Goal: Task Accomplishment & Management: Use online tool/utility

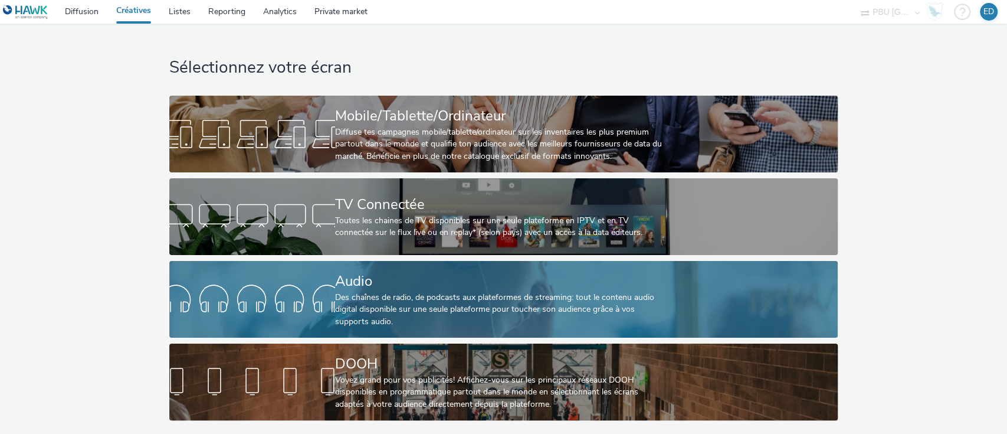
click at [398, 288] on div "Audio" at bounding box center [501, 281] width 332 height 21
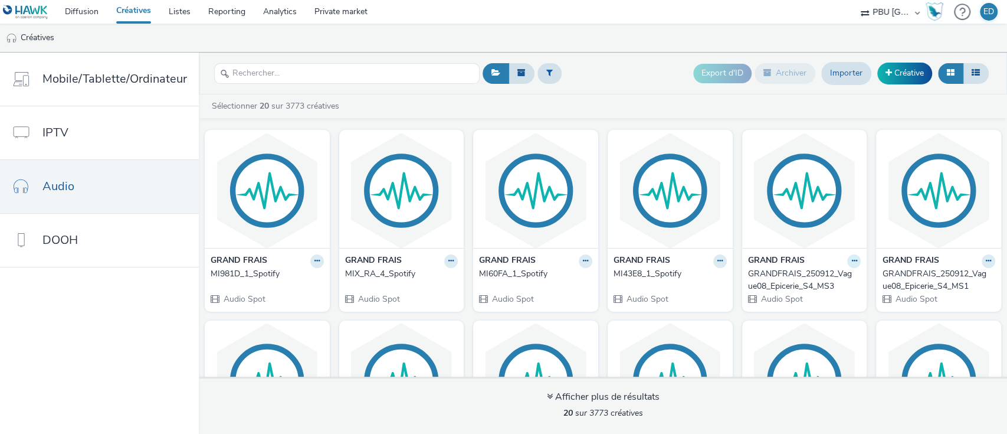
click at [851, 258] on icon at bounding box center [853, 260] width 5 height 7
click at [805, 283] on link "Modifier" at bounding box center [816, 282] width 88 height 24
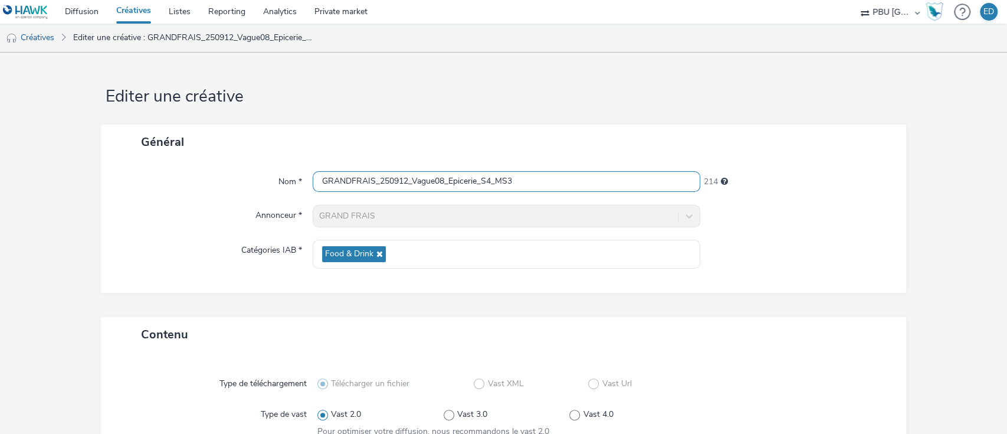
drag, startPoint x: 522, startPoint y: 183, endPoint x: 282, endPoint y: 172, distance: 240.3
click at [282, 172] on div "Nom * GRANDFRAIS_250912_Vague08_Epicerie_S4_MS3 214" at bounding box center [504, 181] width 782 height 21
click at [45, 35] on link "Créatives" at bounding box center [30, 38] width 60 height 28
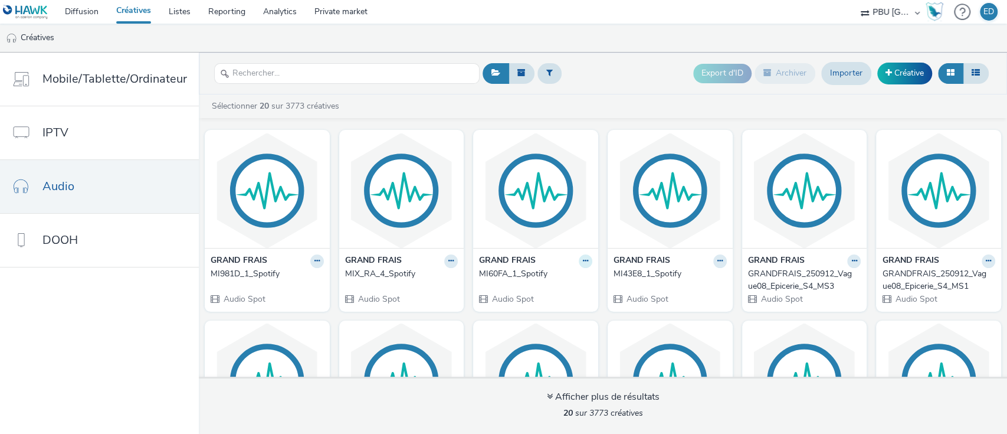
click at [583, 260] on icon at bounding box center [585, 260] width 5 height 7
click at [547, 281] on link "Modifier" at bounding box center [548, 282] width 88 height 24
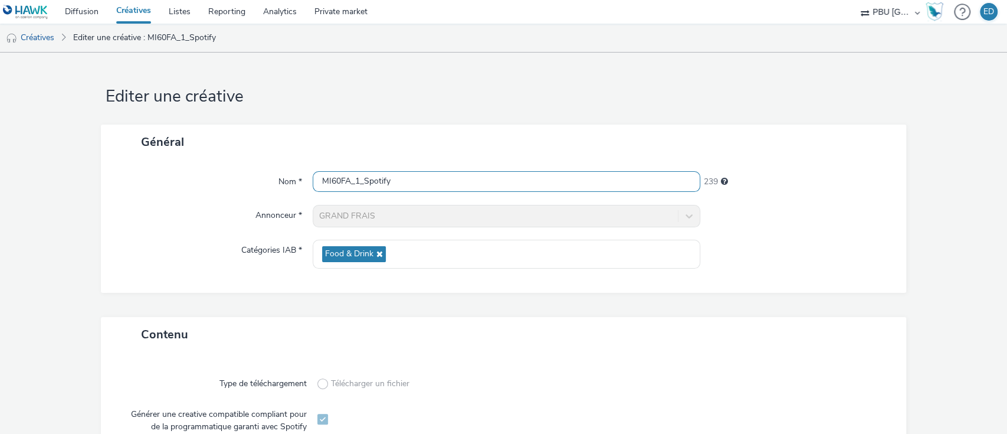
drag, startPoint x: 406, startPoint y: 176, endPoint x: 216, endPoint y: 149, distance: 191.3
click at [207, 151] on div "Général Nom * MI60FA_1_Spotify 239 Annonceur * GRAND FRAIS Catégories IAB * Foo…" at bounding box center [504, 208] width 806 height 168
paste input "GRANDFRAIS_250912_Vague08_Epicerie_S4_MS3"
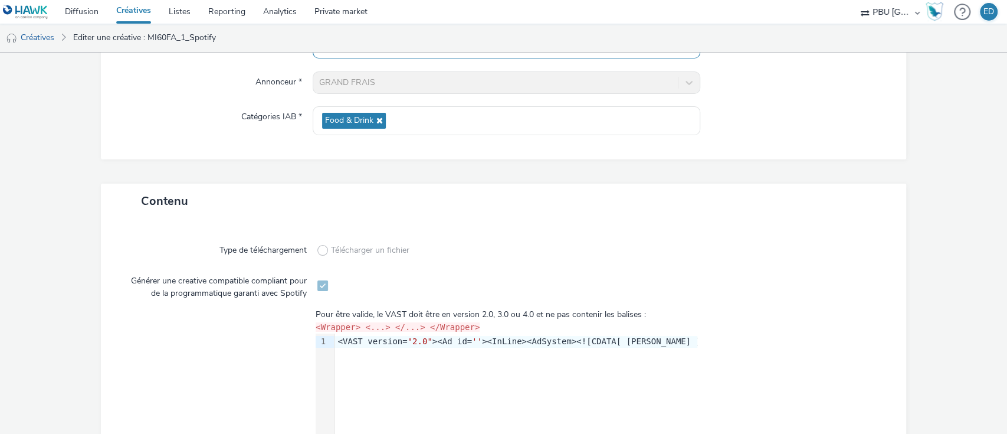
scroll to position [316, 0]
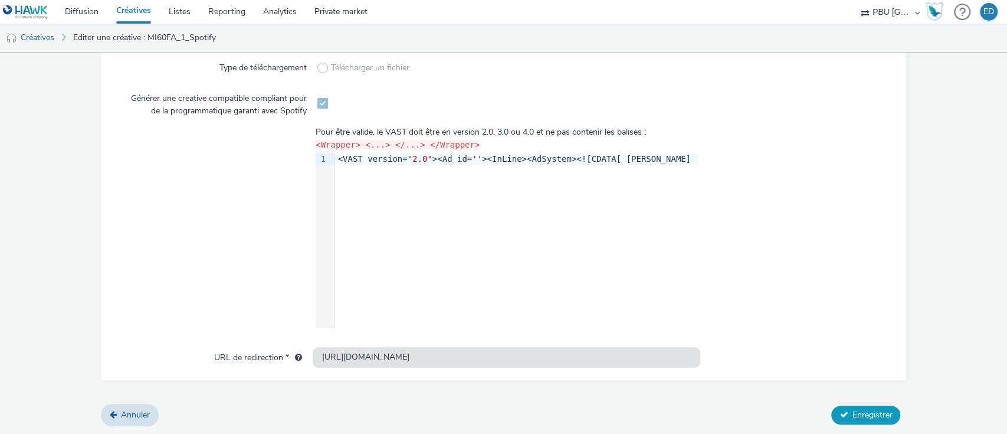
type input "GRANDFRAIS_250912_Vague08_Epicerie_S4_MS3_Spotify"
click at [856, 418] on span "Enregistrer" at bounding box center [872, 414] width 40 height 11
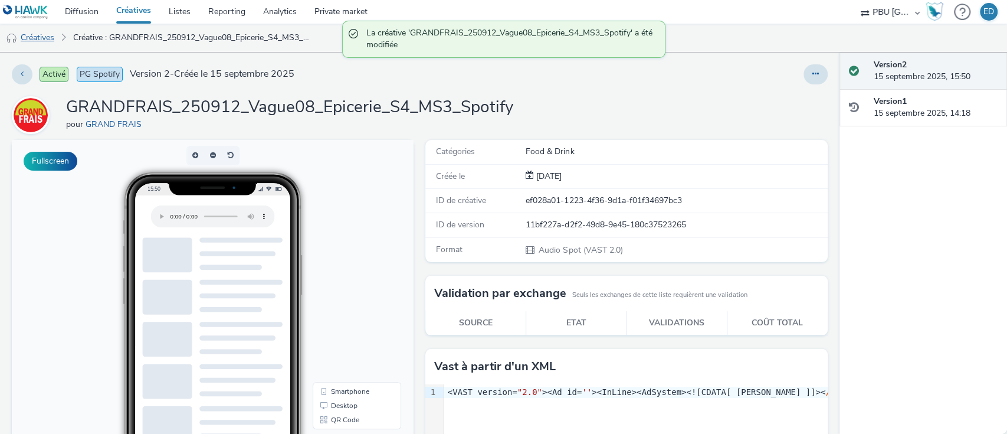
click at [42, 41] on link "Créatives" at bounding box center [30, 38] width 60 height 28
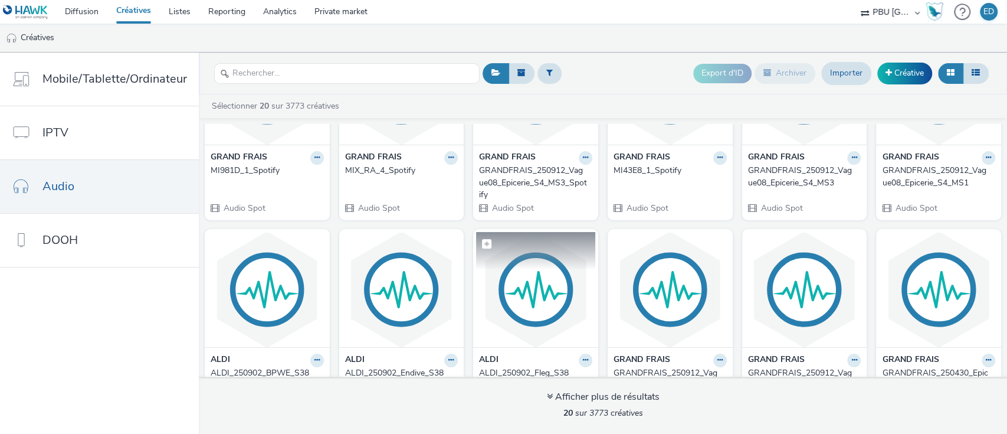
scroll to position [78, 0]
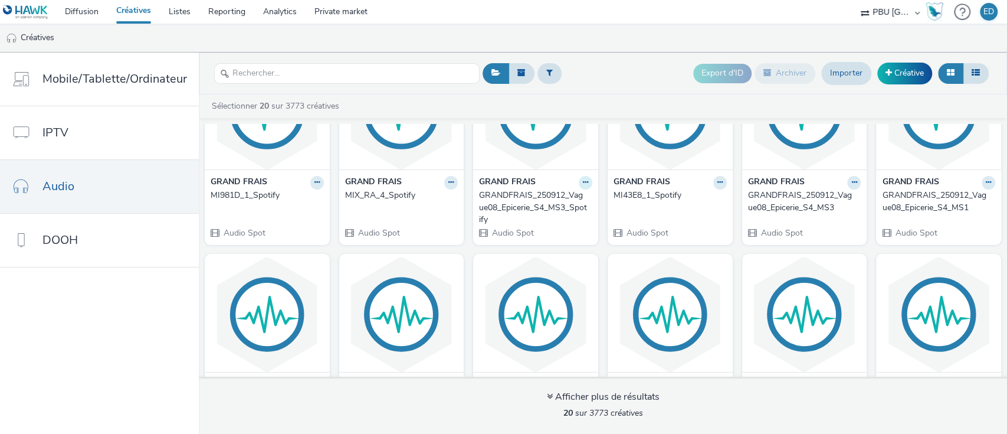
click at [583, 182] on icon at bounding box center [585, 182] width 5 height 7
click at [549, 204] on link "Modifier" at bounding box center [548, 203] width 88 height 24
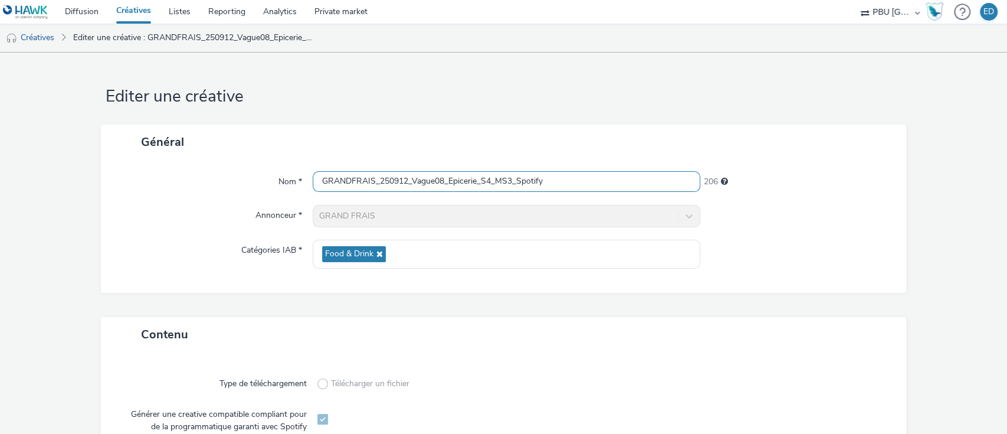
click at [474, 182] on input "GRANDFRAIS_250912_Vague08_Epicerie_S4_MS3_Spotify" at bounding box center [507, 181] width 388 height 21
click at [517, 179] on input "GRANDFRAIS_250912_Vague08_Cremerie_S4_MS3_Spotify" at bounding box center [507, 181] width 388 height 21
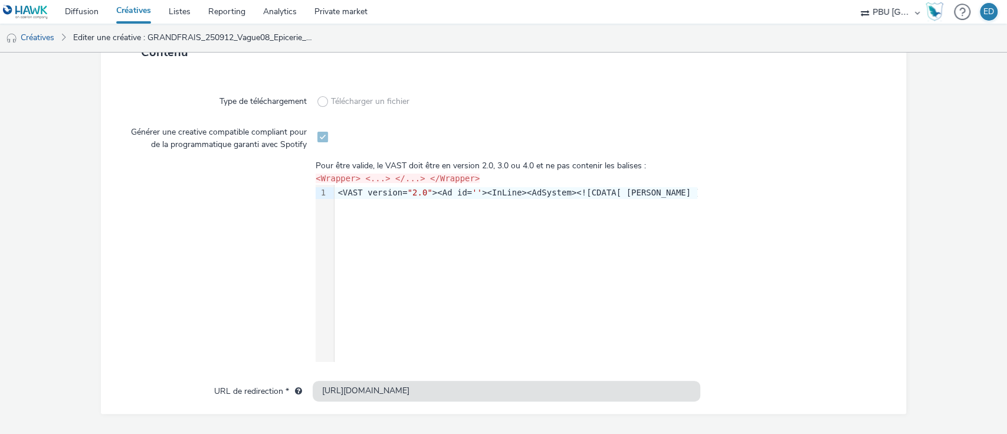
scroll to position [316, 0]
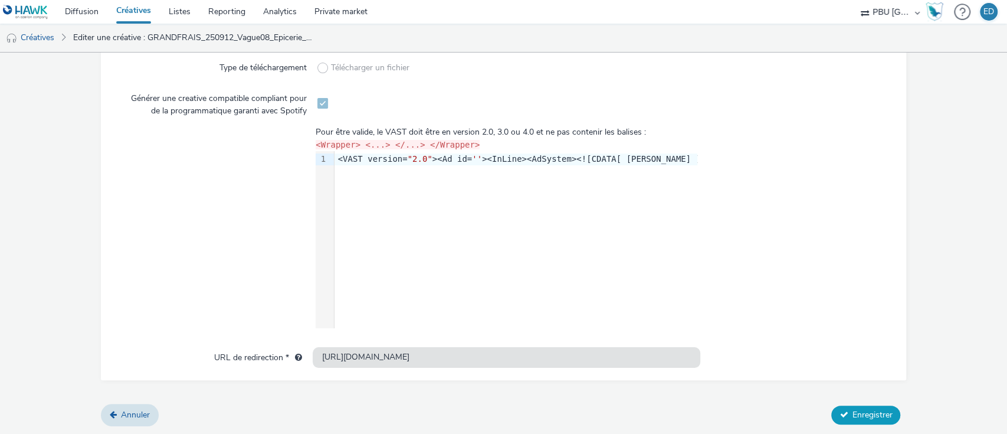
type input "GRANDFRAIS_250912_Vague08_Cremerie_S4_Spotify"
click at [835, 405] on button "Enregistrer" at bounding box center [865, 414] width 69 height 19
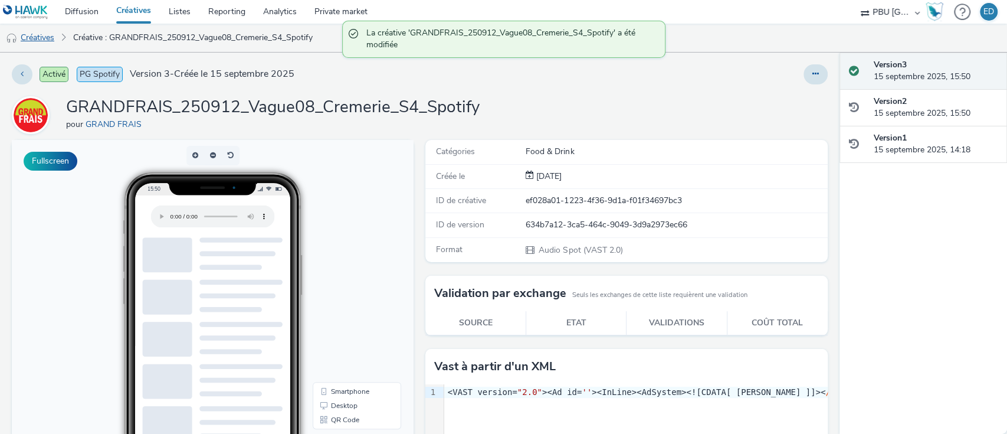
click at [46, 37] on link "Créatives" at bounding box center [30, 38] width 60 height 28
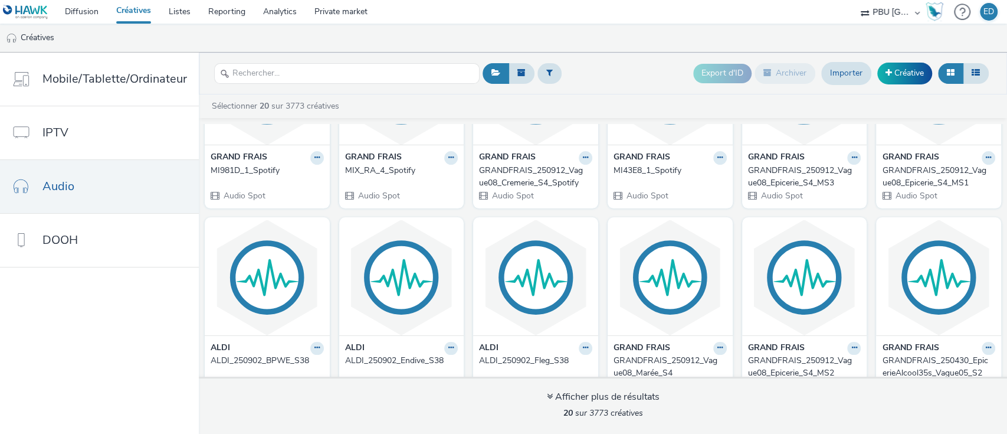
scroll to position [78, 0]
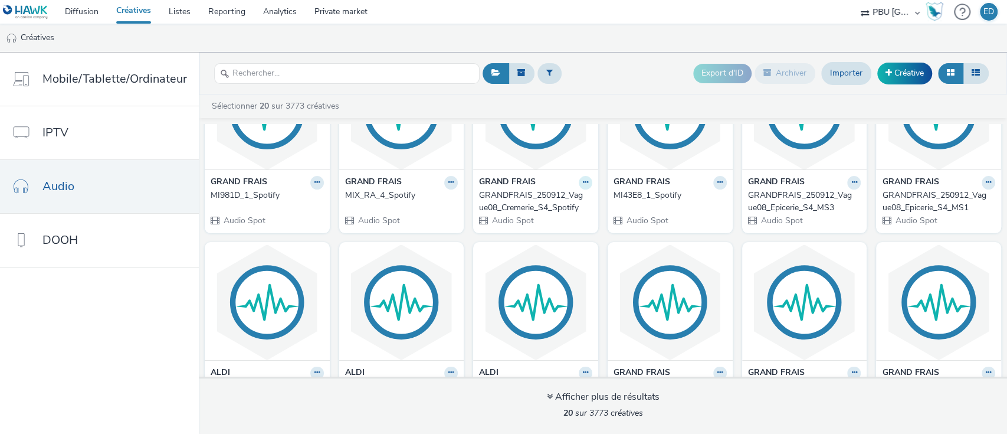
click at [583, 181] on icon at bounding box center [585, 182] width 5 height 7
click at [598, 234] on div "GRAND FRAIS MI981D_1_Spotify Audio Spot GRAND FRAIS MIX_RA_4_Spotify Audio Spot…" at bounding box center [603, 432] width 808 height 775
click at [583, 184] on icon at bounding box center [585, 182] width 5 height 7
click at [537, 207] on link "Modifier" at bounding box center [548, 203] width 88 height 24
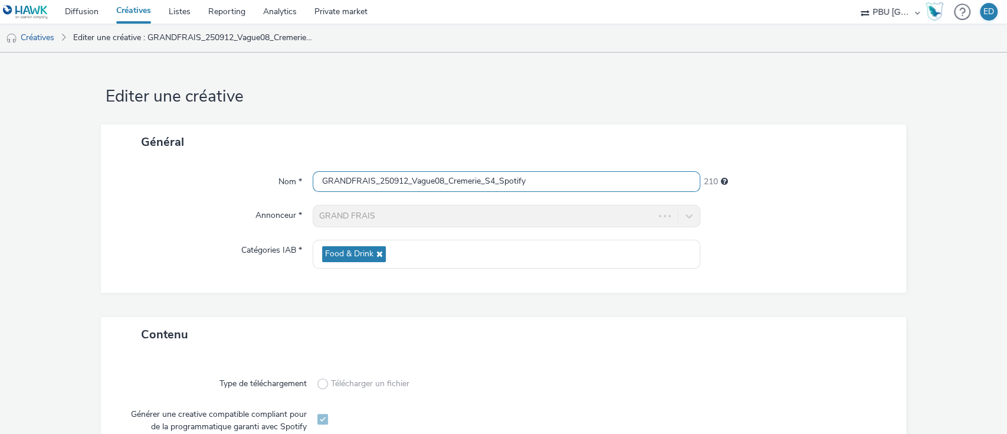
click at [480, 183] on input "GRANDFRAIS_250912_Vague08_Cremerie_S4_Spotify" at bounding box center [507, 181] width 388 height 21
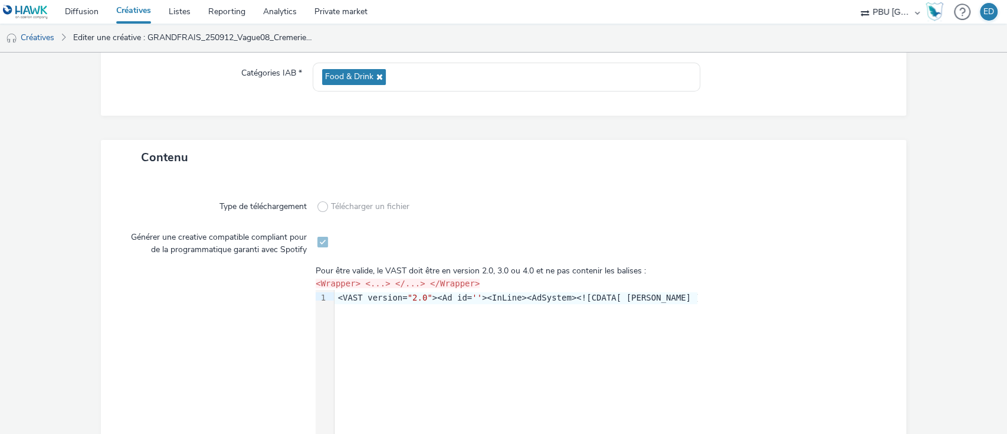
scroll to position [316, 0]
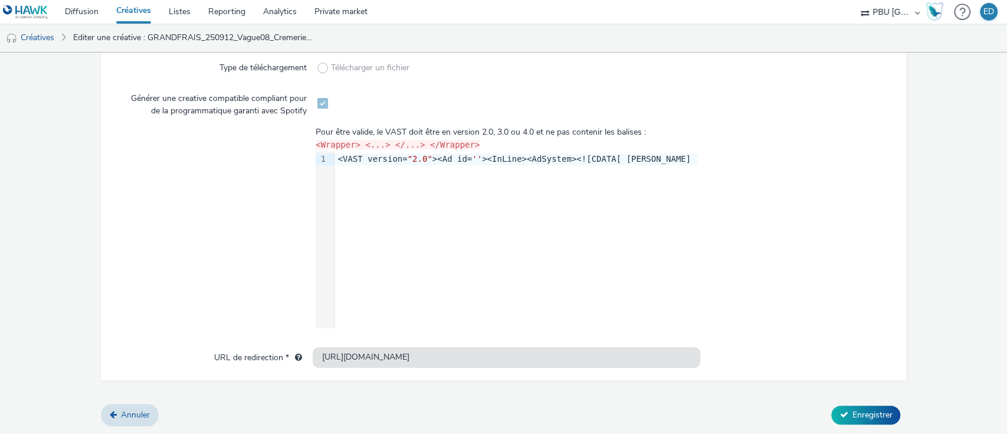
type input "GRANDFRAIS_250912_Vague08_Maree_S4_Spotify"
click at [855, 404] on div "Annuler Enregistrer" at bounding box center [504, 414] width 806 height 21
click at [854, 405] on button "Enregistrer" at bounding box center [865, 414] width 69 height 19
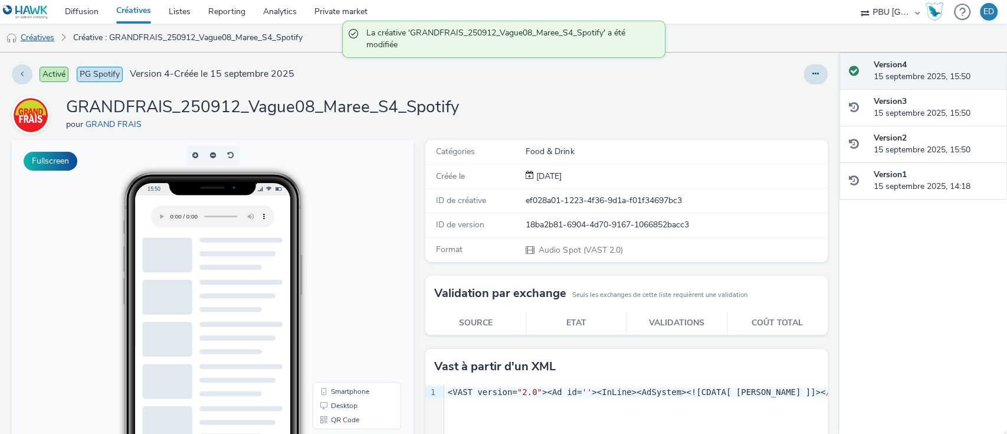
click at [36, 38] on link "Créatives" at bounding box center [30, 38] width 60 height 28
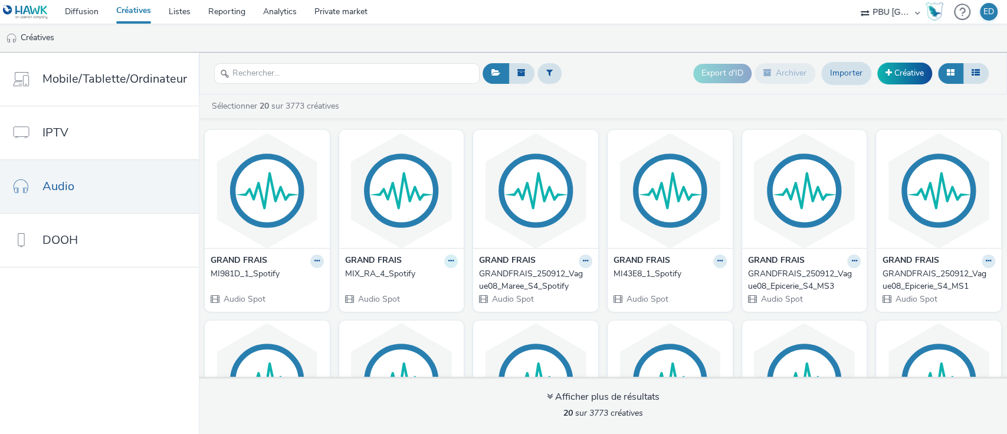
click at [444, 256] on button at bounding box center [451, 261] width 14 height 14
click at [420, 273] on link "Modifier" at bounding box center [413, 282] width 88 height 24
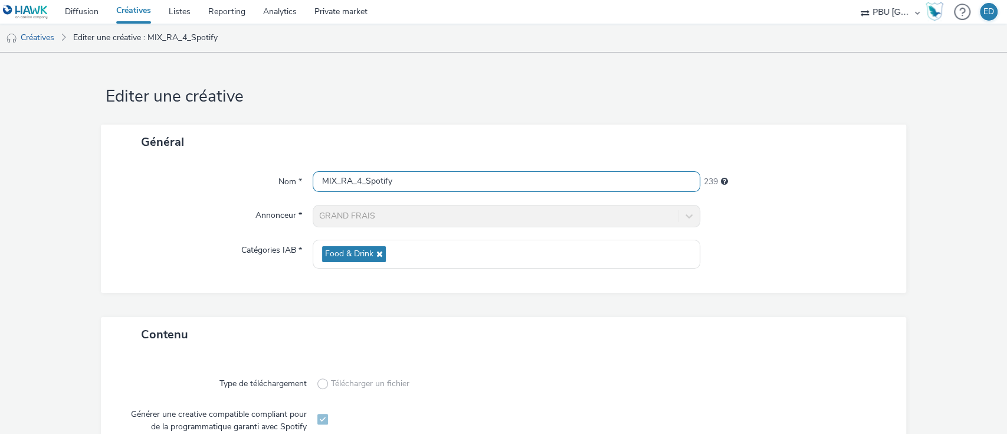
drag, startPoint x: 395, startPoint y: 183, endPoint x: 328, endPoint y: 182, distance: 66.7
click at [328, 182] on input "MIX_RA_4_Spotify" at bounding box center [507, 181] width 388 height 21
click at [397, 181] on input "MIX_RA_4_Spotify" at bounding box center [507, 181] width 388 height 21
drag, startPoint x: 399, startPoint y: 181, endPoint x: 283, endPoint y: 189, distance: 116.5
click at [283, 189] on div "Nom * MIX_RA_4_Spotify 239" at bounding box center [504, 181] width 782 height 21
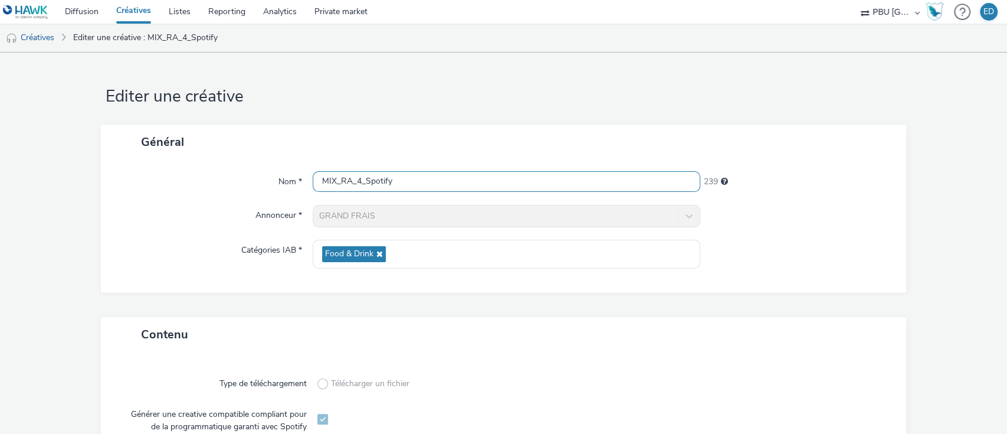
paste input "GRANDFRAIS_250912_Vague08_Epicerie_S4_MS3"
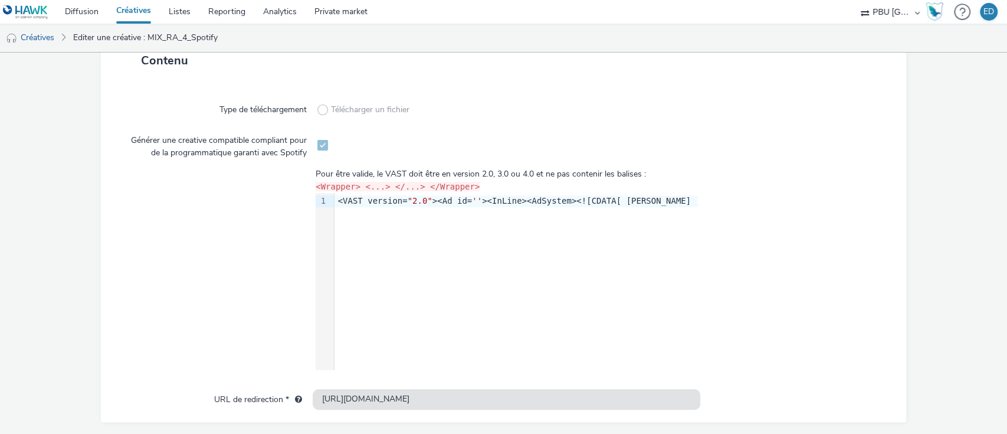
scroll to position [316, 0]
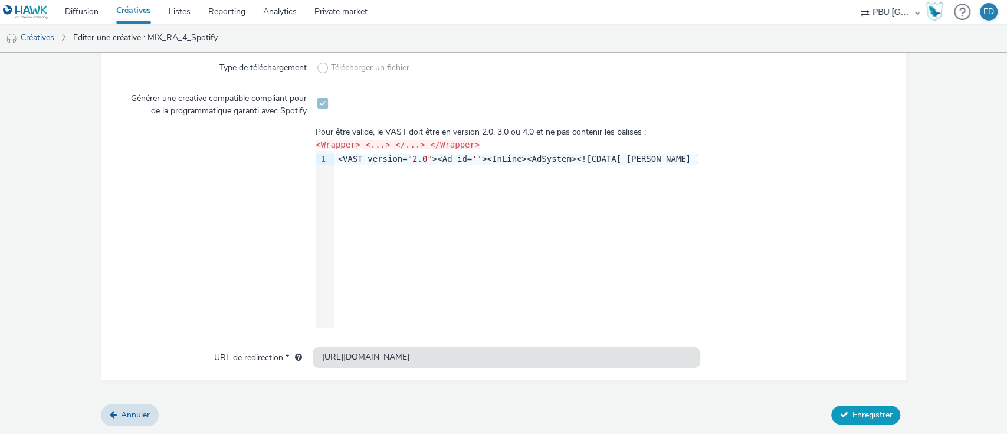
type input "GRANDFRAIS_250912_Vague08_Epicerie_S4_MS1_Spotify"
click at [849, 404] on div "Annuler Enregistrer" at bounding box center [504, 414] width 806 height 21
drag, startPoint x: 846, startPoint y: 403, endPoint x: 844, endPoint y: 397, distance: 6.9
click at [845, 396] on form "Editer une créative Général Nom * GRANDFRAIS_250912_Vague08_Epicerie_S4_MS1_Spo…" at bounding box center [503, 86] width 1007 height 698
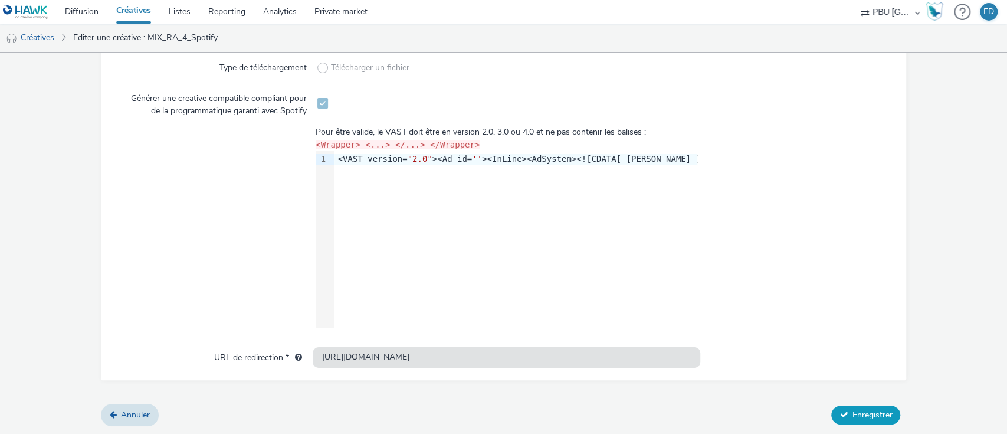
click at [852, 409] on span "Enregistrer" at bounding box center [872, 414] width 40 height 11
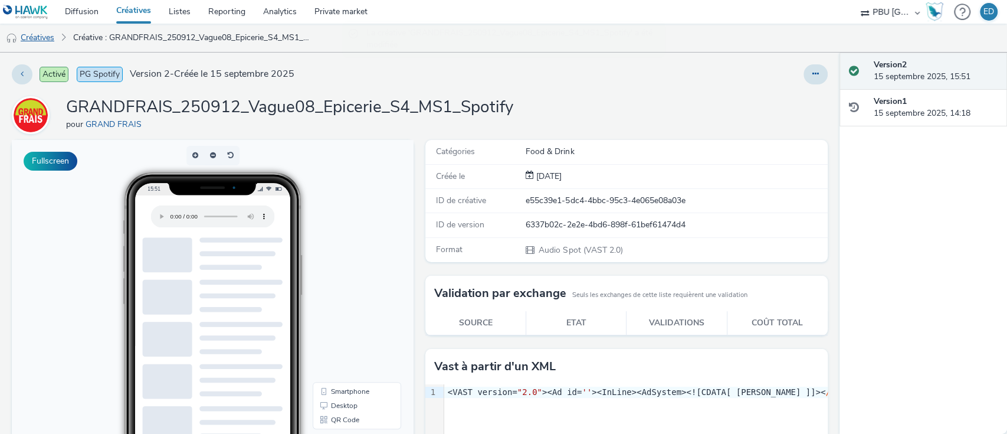
click at [51, 43] on link "Créatives" at bounding box center [30, 38] width 60 height 28
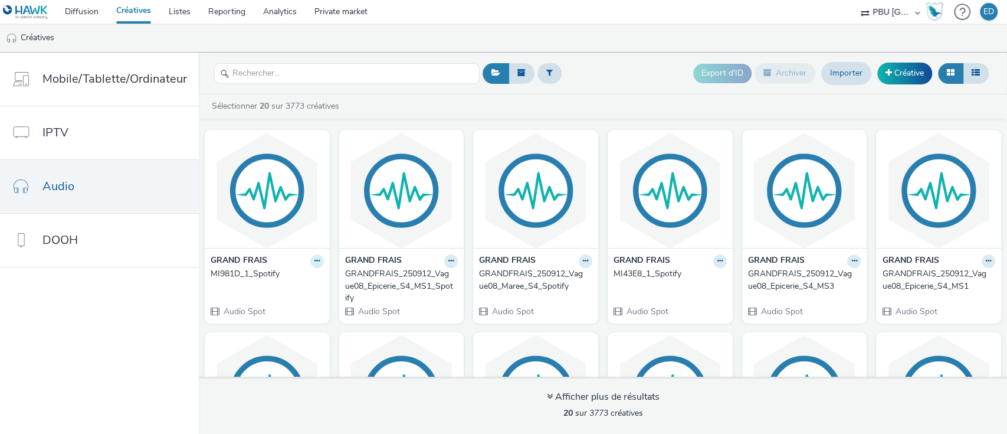
click at [314, 262] on icon at bounding box center [316, 260] width 5 height 7
click at [296, 281] on link "Modifier" at bounding box center [279, 282] width 88 height 24
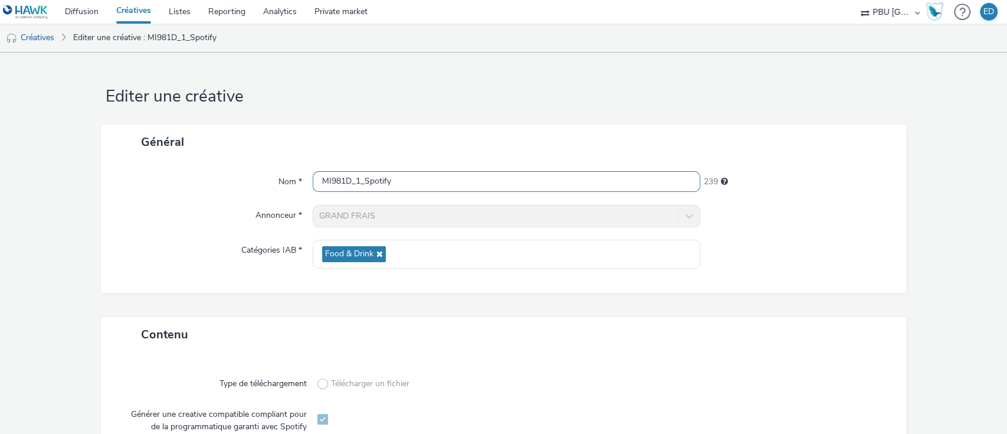
drag, startPoint x: 368, startPoint y: 191, endPoint x: 278, endPoint y: 187, distance: 89.7
click at [278, 187] on div "Nom * MI981D_1_Spotify 239" at bounding box center [504, 181] width 782 height 21
paste input "GRANDFRAIS_250912_Vague08_Epicerie_S4_MS3"
type input "GRANDFRAIS_250912_Vague08_Epicerie_S4_MS3_Spotify"
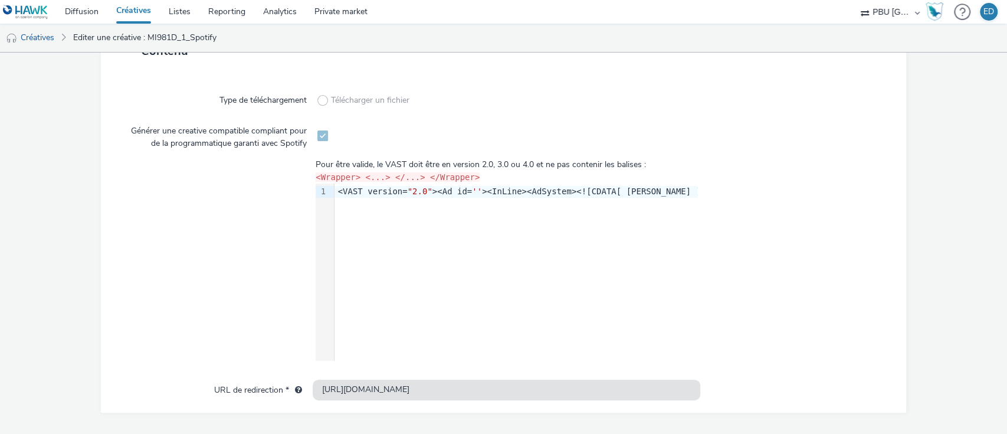
scroll to position [316, 0]
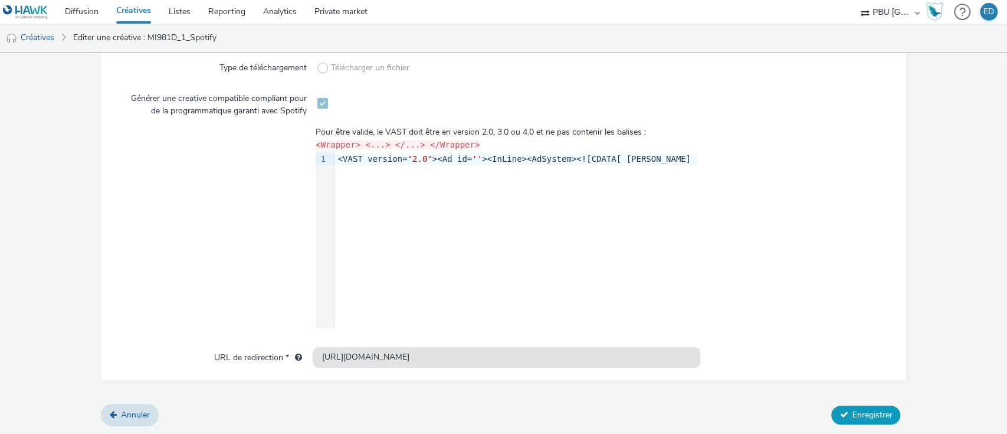
click at [864, 410] on span "Enregistrer" at bounding box center [872, 414] width 40 height 11
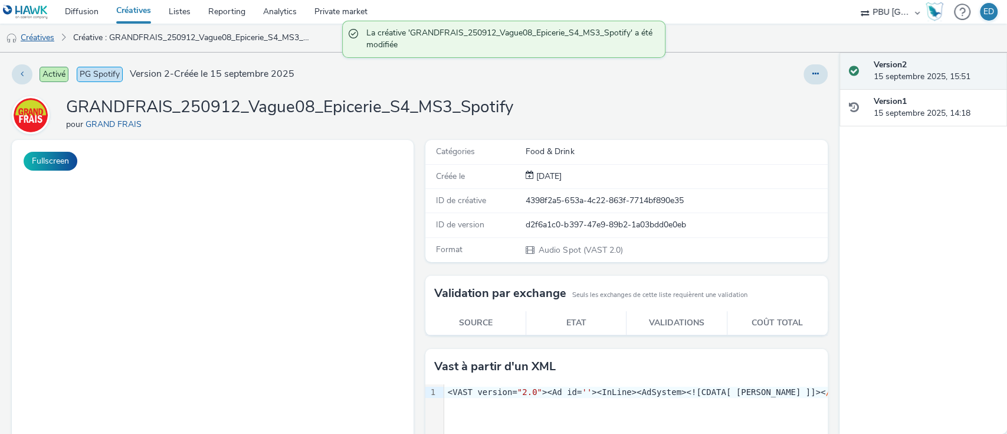
click at [43, 35] on link "Créatives" at bounding box center [30, 38] width 60 height 28
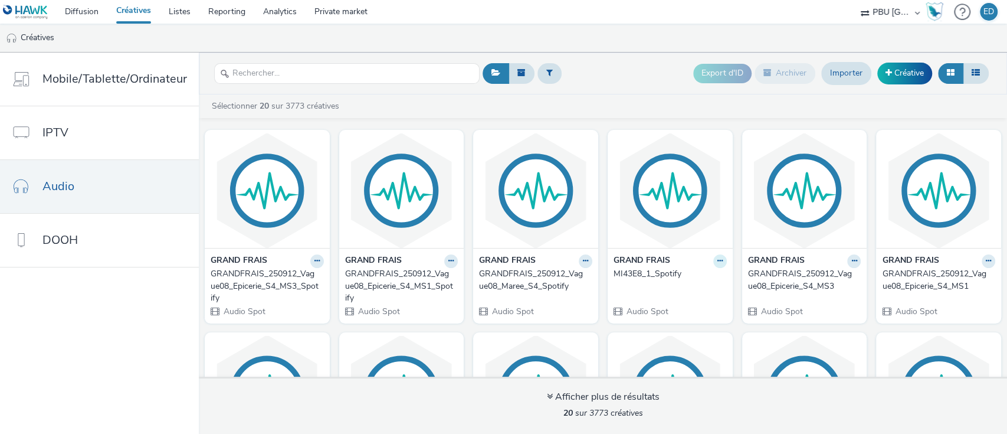
click at [717, 262] on icon at bounding box center [719, 260] width 5 height 7
click at [657, 277] on link "Modifier" at bounding box center [682, 282] width 88 height 24
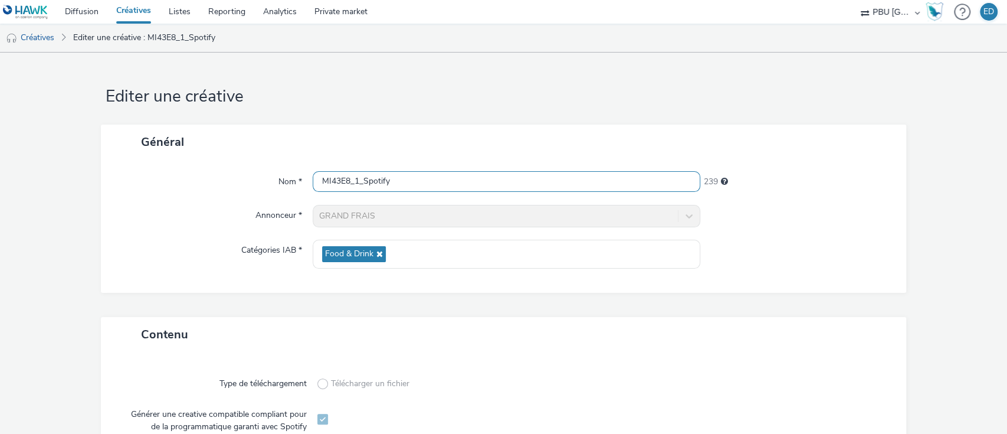
drag, startPoint x: 398, startPoint y: 187, endPoint x: 276, endPoint y: 186, distance: 122.1
click at [276, 186] on div "Nom * MI43E8_1_Spotify 239" at bounding box center [504, 181] width 782 height 21
paste input "GRANDFRAIS_250912_Vague08_Epicerie_S4_MS3"
click at [507, 178] on input "GRANDFRAIS_250912_Vague08_Epicerie_S4_MS1_Spotify" at bounding box center [507, 181] width 388 height 21
click at [558, 183] on input "GRANDFRAIS_250912_Vague08_Epicerie_S4_MS2_Spotify" at bounding box center [507, 181] width 388 height 21
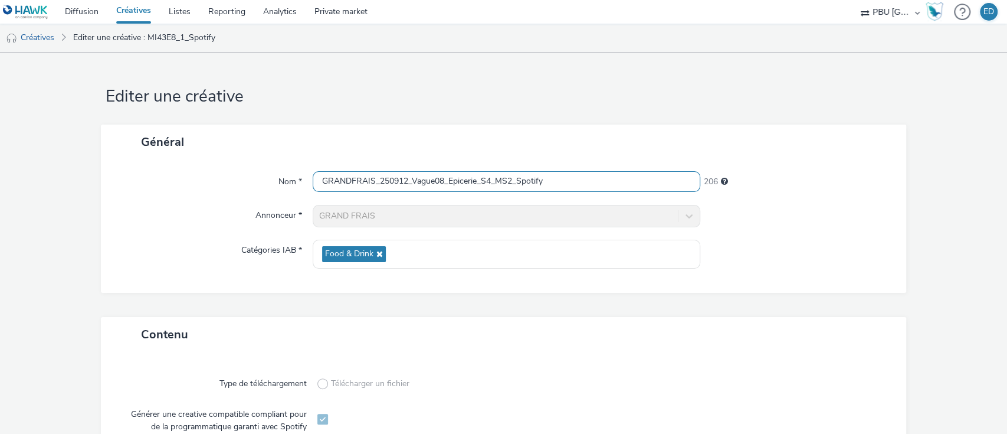
scroll to position [316, 0]
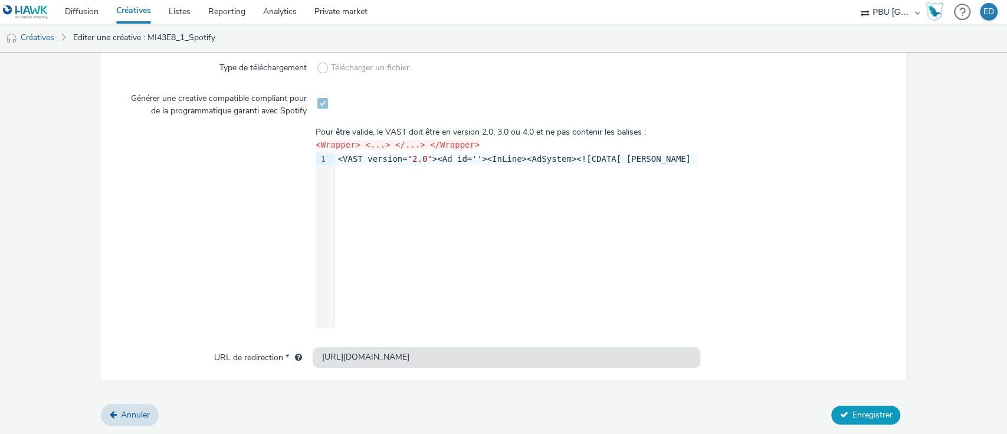
type input "GRANDFRAIS_250912_Vague08_Epicerie_S4_MS2_Spotify"
click at [863, 405] on button "Enregistrer" at bounding box center [865, 414] width 69 height 19
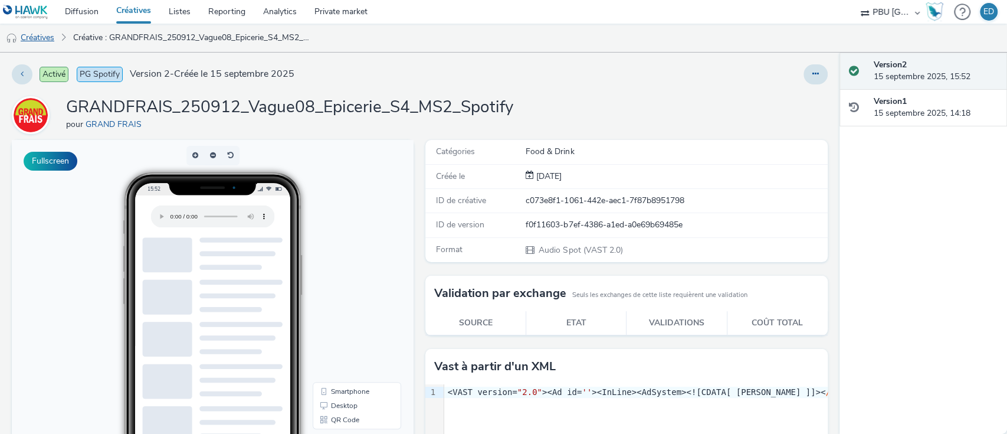
click at [41, 35] on link "Créatives" at bounding box center [30, 38] width 60 height 28
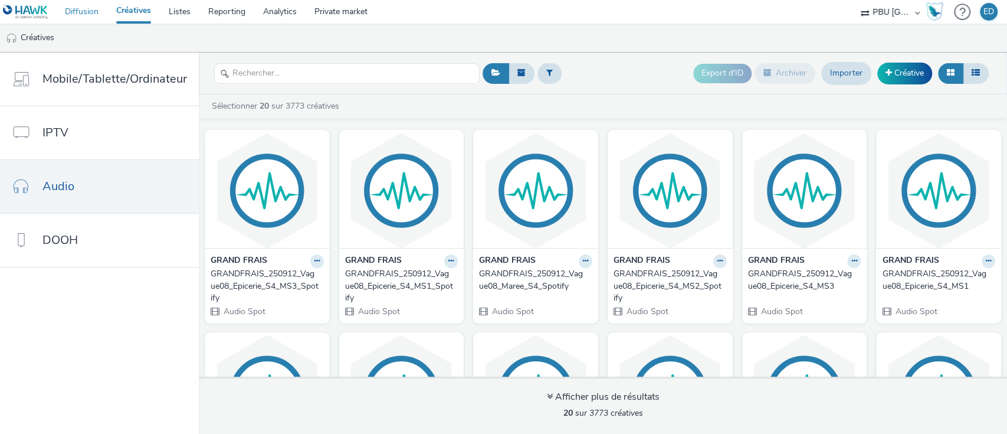
click at [86, 11] on link "Diffusion" at bounding box center [81, 12] width 51 height 24
